Goal: Task Accomplishment & Management: Manage account settings

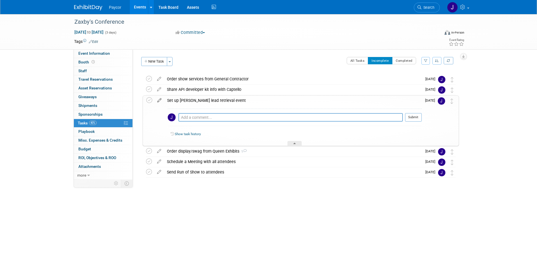
click at [159, 100] on icon at bounding box center [159, 99] width 10 height 7
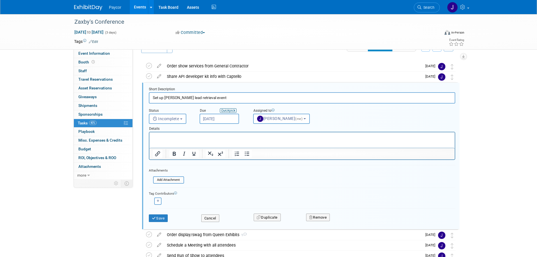
click at [228, 110] on icon "Quick" at bounding box center [225, 110] width 8 height 4
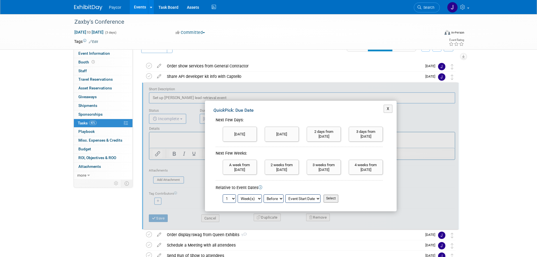
click at [253, 198] on select "Day(s) Week(s) Month(s)" at bounding box center [250, 198] width 24 height 8
select select "month"
click at [238, 194] on select "Day(s) Week(s) Month(s)" at bounding box center [250, 198] width 24 height 8
click at [334, 198] on input "Select" at bounding box center [331, 198] width 15 height 8
type input "Sep 1, 2025"
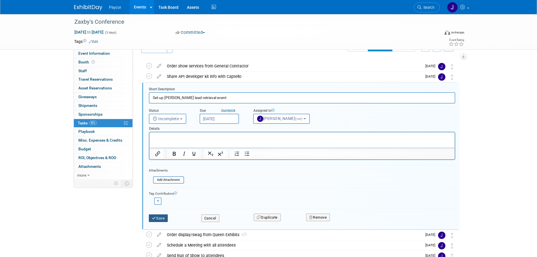
click at [164, 216] on button "Save" at bounding box center [158, 218] width 19 height 8
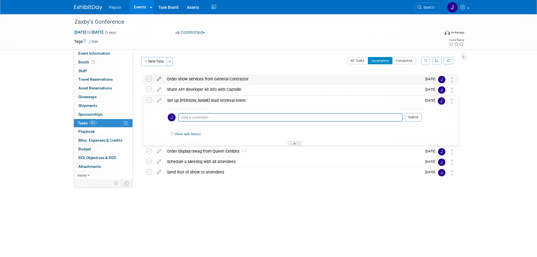
click at [158, 78] on icon at bounding box center [159, 77] width 10 height 7
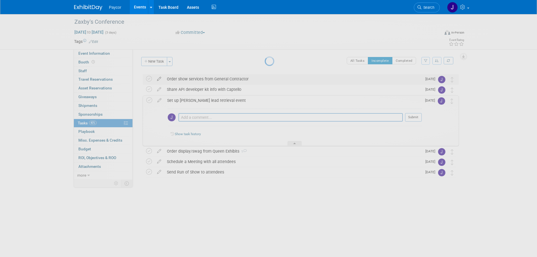
select select "7"
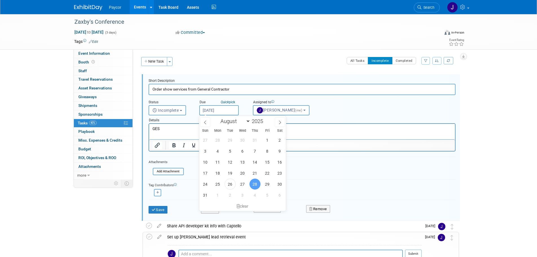
click at [225, 112] on input "Aug 28, 2025" at bounding box center [218, 110] width 39 height 10
click at [253, 195] on span "4" at bounding box center [254, 194] width 11 height 11
type input "Sep 4, 2025"
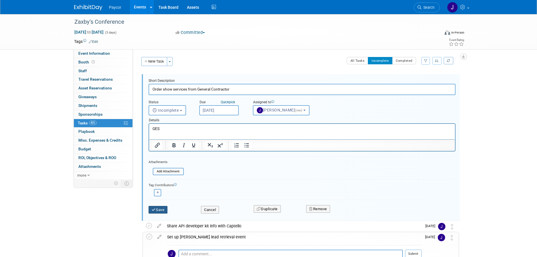
click at [161, 211] on button "Save" at bounding box center [158, 210] width 19 height 8
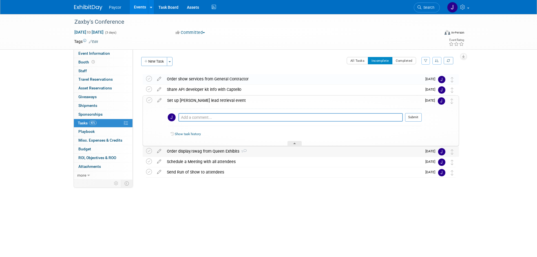
click at [243, 153] on span "1" at bounding box center [242, 152] width 7 height 4
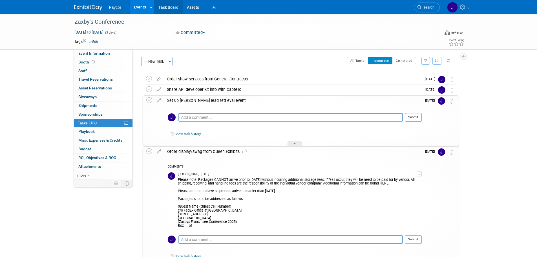
click at [167, 8] on link "Task Board" at bounding box center [168, 7] width 28 height 14
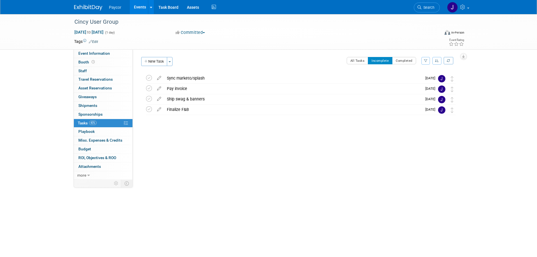
click at [92, 31] on span "[DATE] to [DATE]" at bounding box center [89, 32] width 30 height 5
type input "[DATE]"
select select "8"
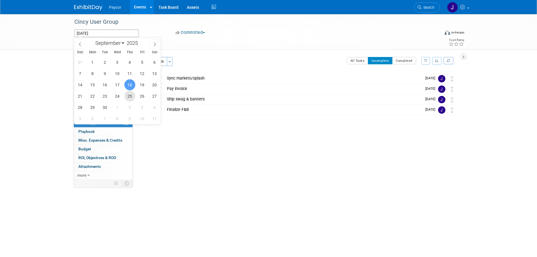
click at [132, 94] on span "25" at bounding box center [129, 95] width 11 height 11
type input "[DATE]"
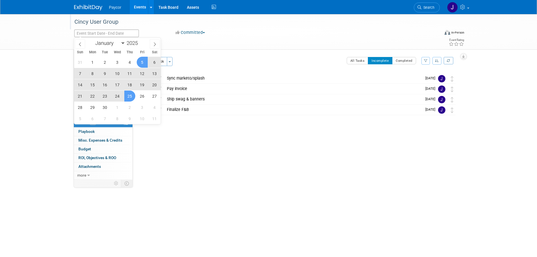
click at [155, 28] on div "Cincy User Group" at bounding box center [253, 21] width 366 height 15
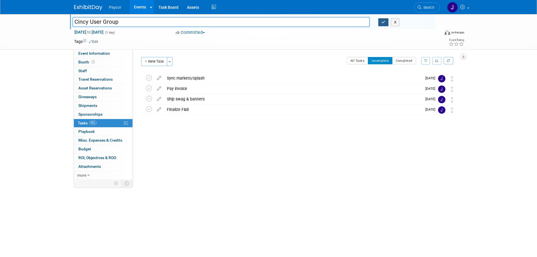
click at [381, 22] on button "button" at bounding box center [383, 22] width 10 height 8
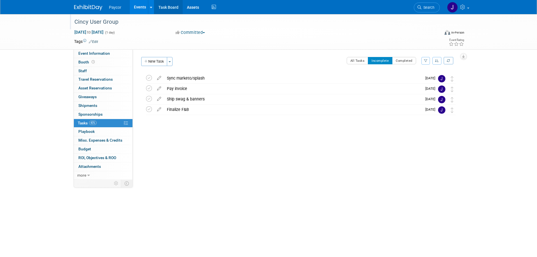
click at [166, 7] on link "Task Board" at bounding box center [168, 7] width 28 height 14
